Goal: Information Seeking & Learning: Find specific fact

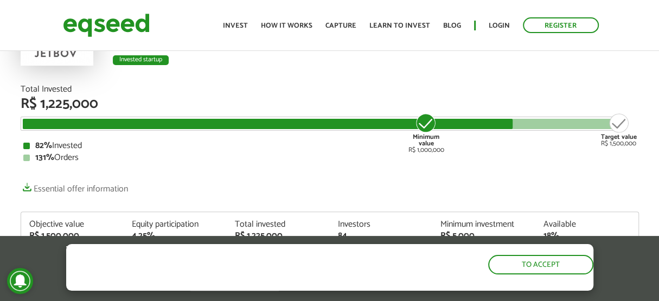
scroll to position [163, 0]
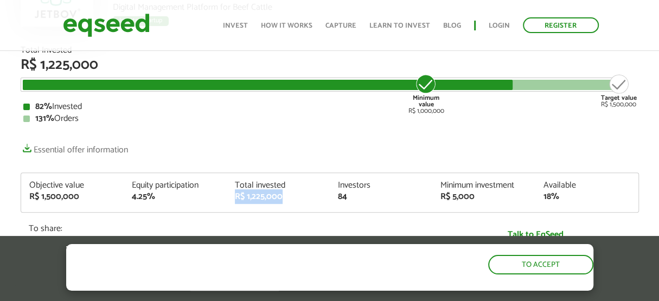
drag, startPoint x: 233, startPoint y: 172, endPoint x: 288, endPoint y: 178, distance: 55.6
click at [288, 181] on div "Objective value R$ 1,500,000 Equity participation 4.25% Total invested R$ 1,225…" at bounding box center [329, 196] width 617 height 31
copy font "R$ 1,225,000"
drag, startPoint x: 24, startPoint y: 173, endPoint x: 85, endPoint y: 175, distance: 60.7
click at [85, 181] on div "Objective value R$ 1,500,000" at bounding box center [72, 191] width 103 height 20
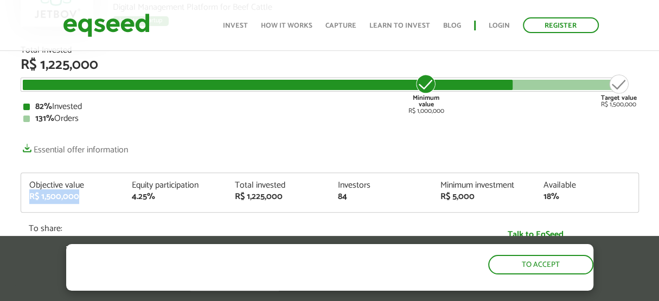
copy font "R$ 1,500,000"
